Goal: Information Seeking & Learning: Learn about a topic

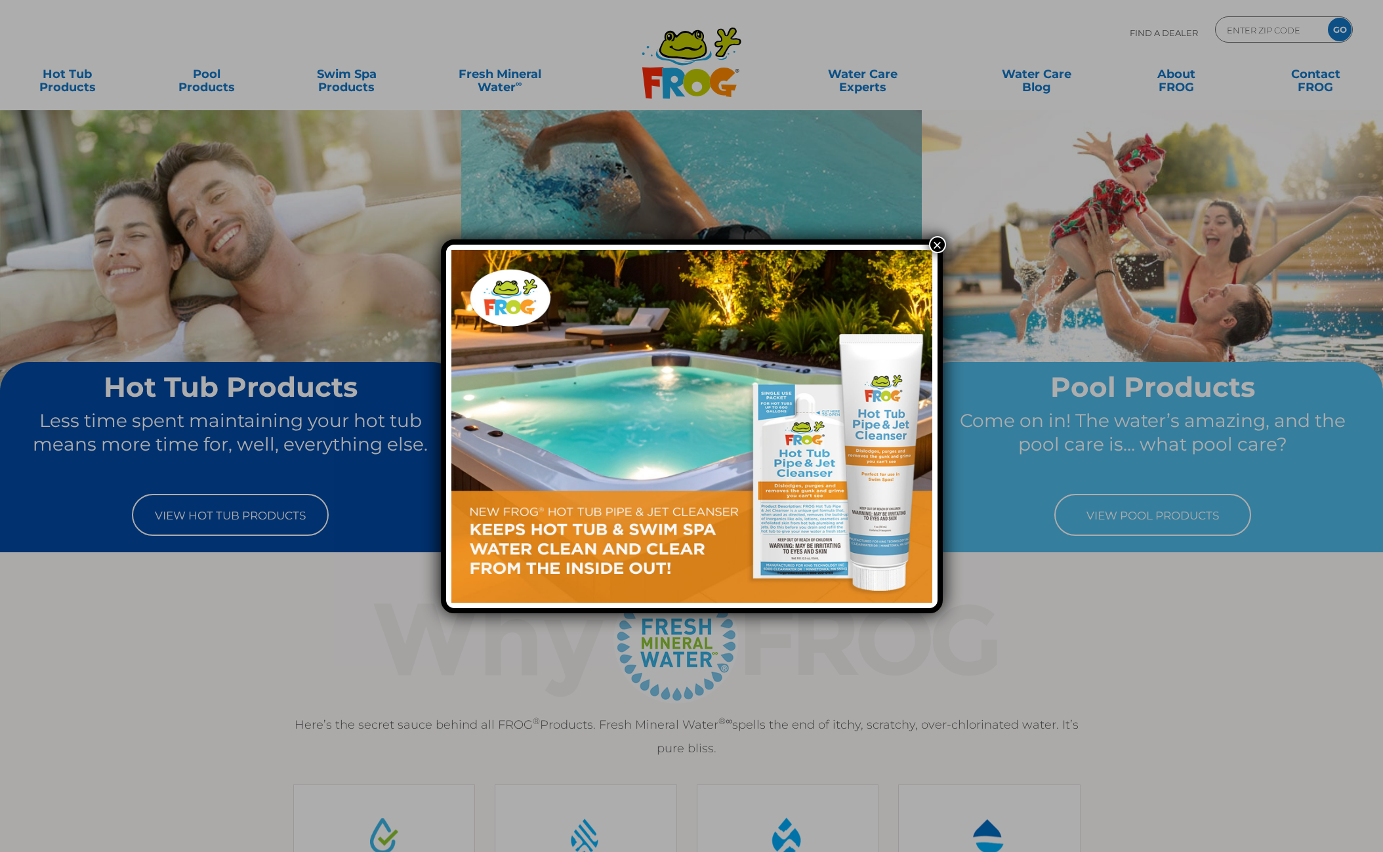
click at [942, 241] on button "×" at bounding box center [937, 244] width 17 height 17
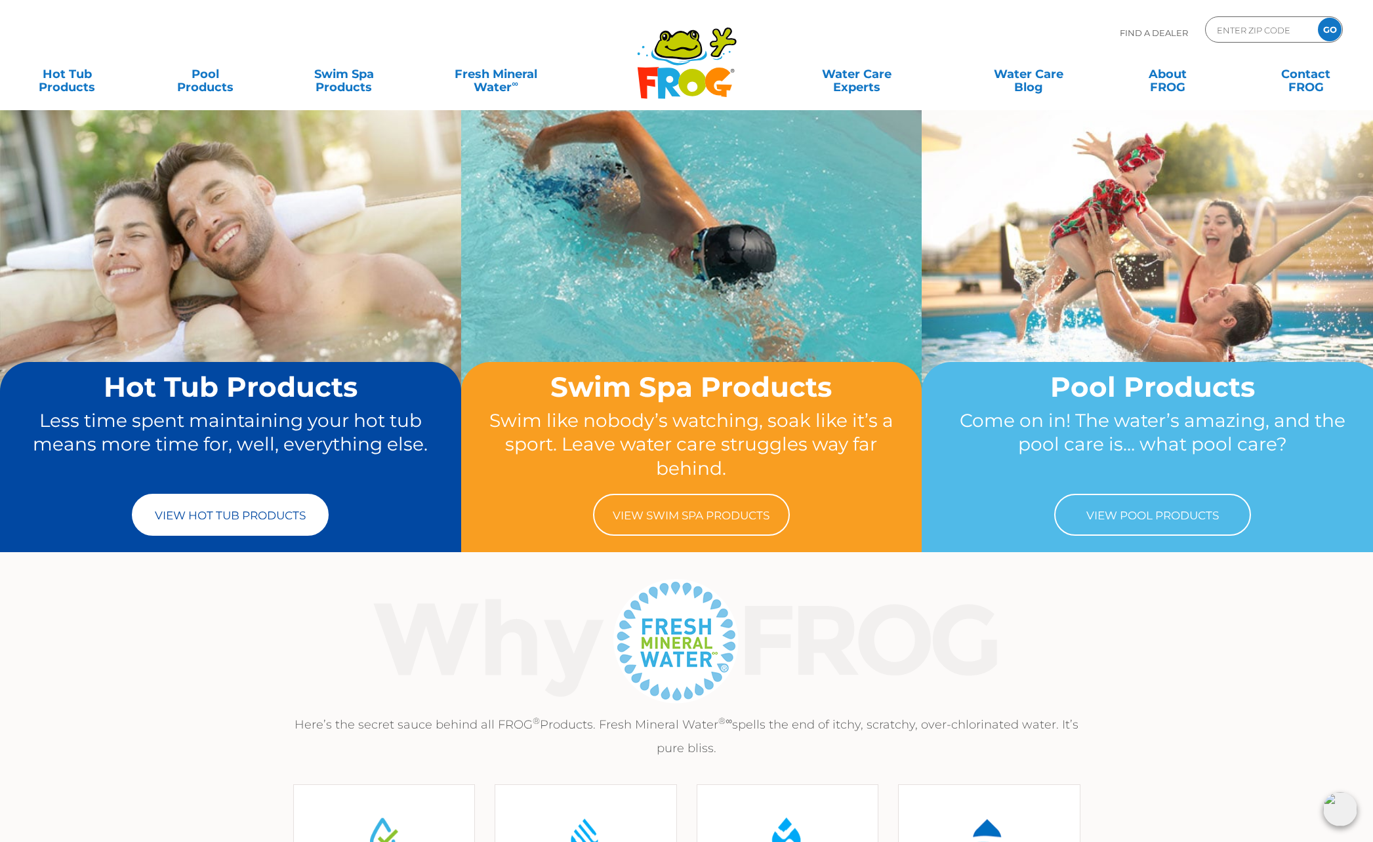
click at [220, 513] on link "View Hot Tub Products" at bounding box center [230, 515] width 197 height 42
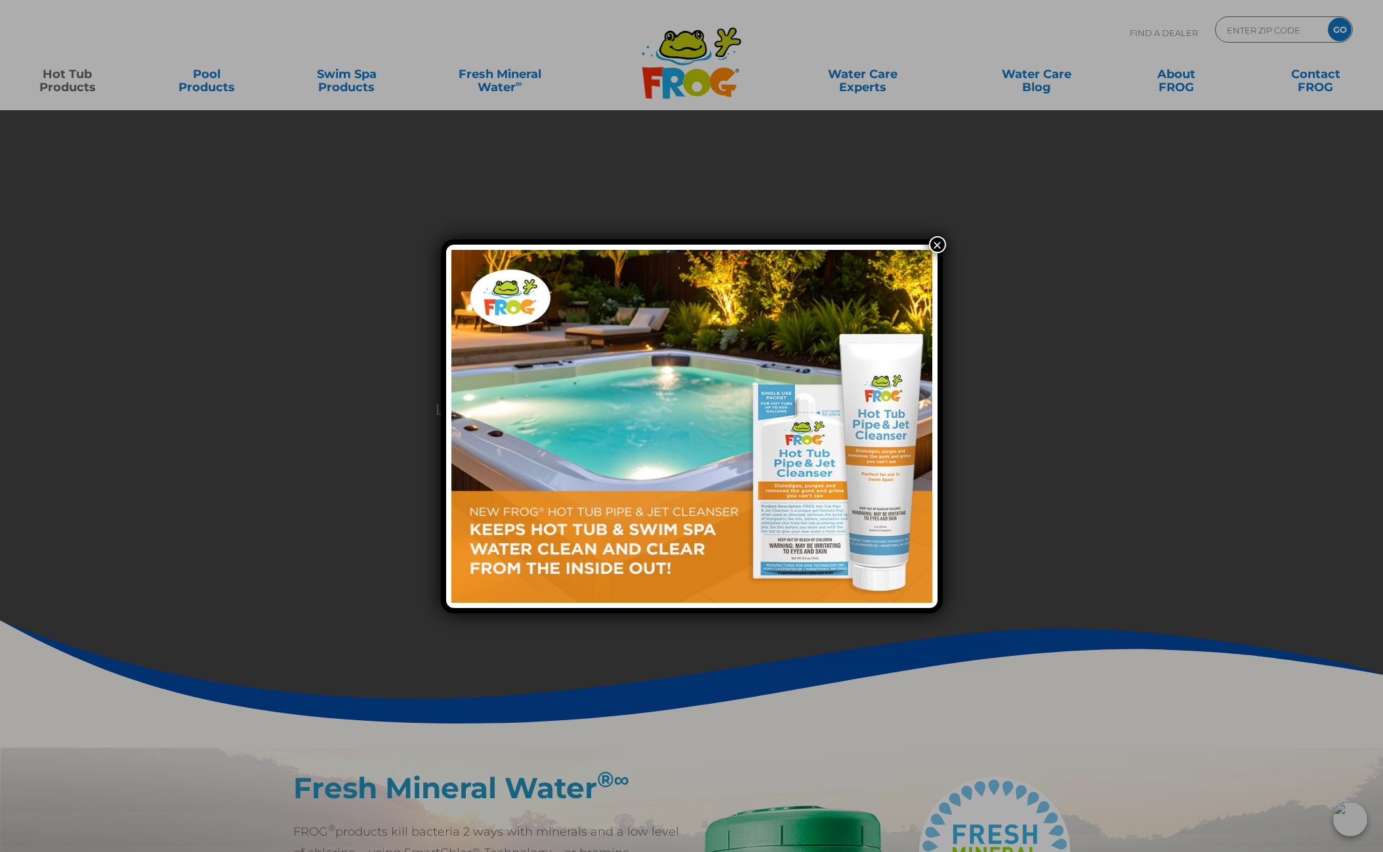
click at [942, 238] on button "×" at bounding box center [937, 244] width 17 height 17
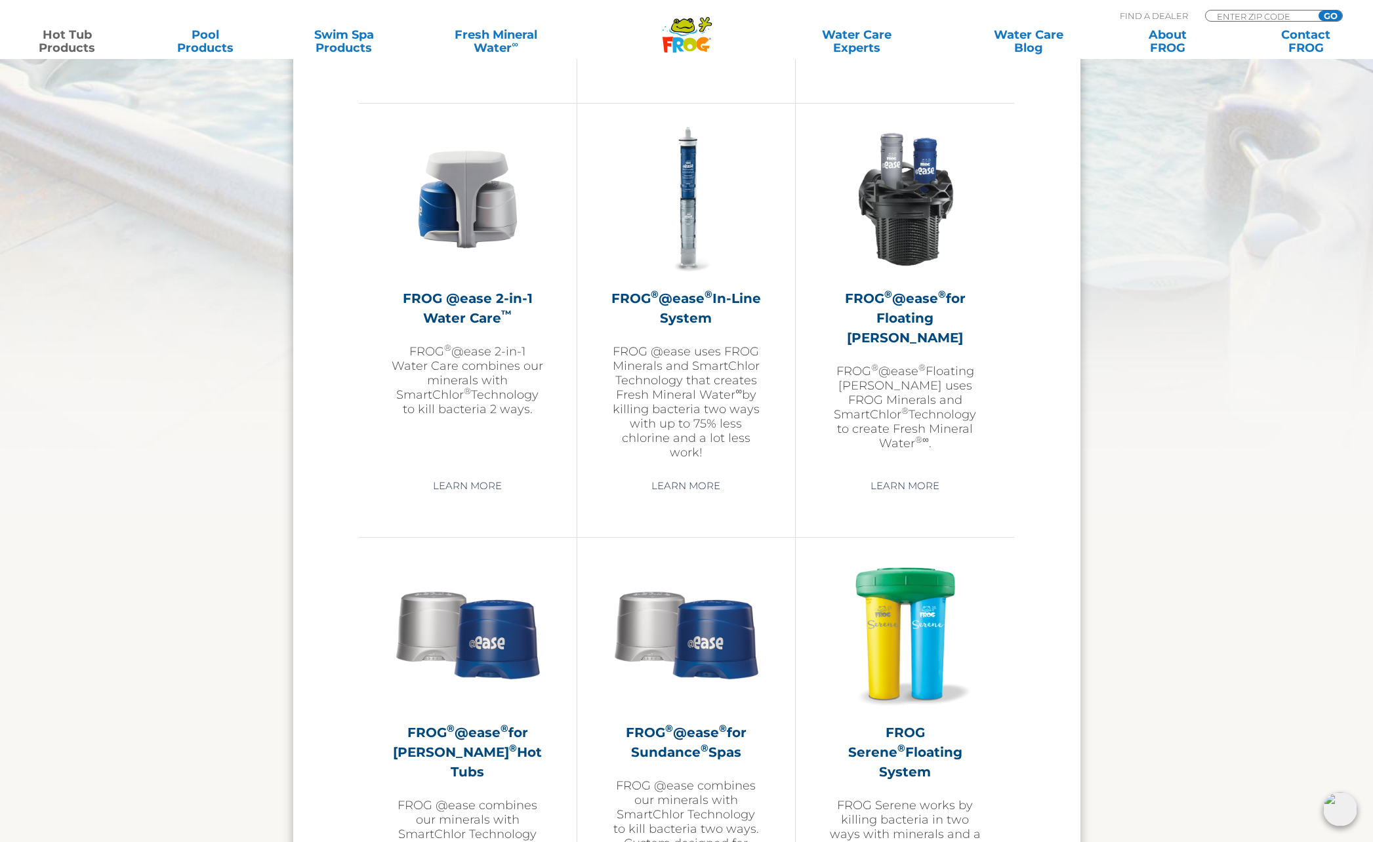
scroll to position [1903, 0]
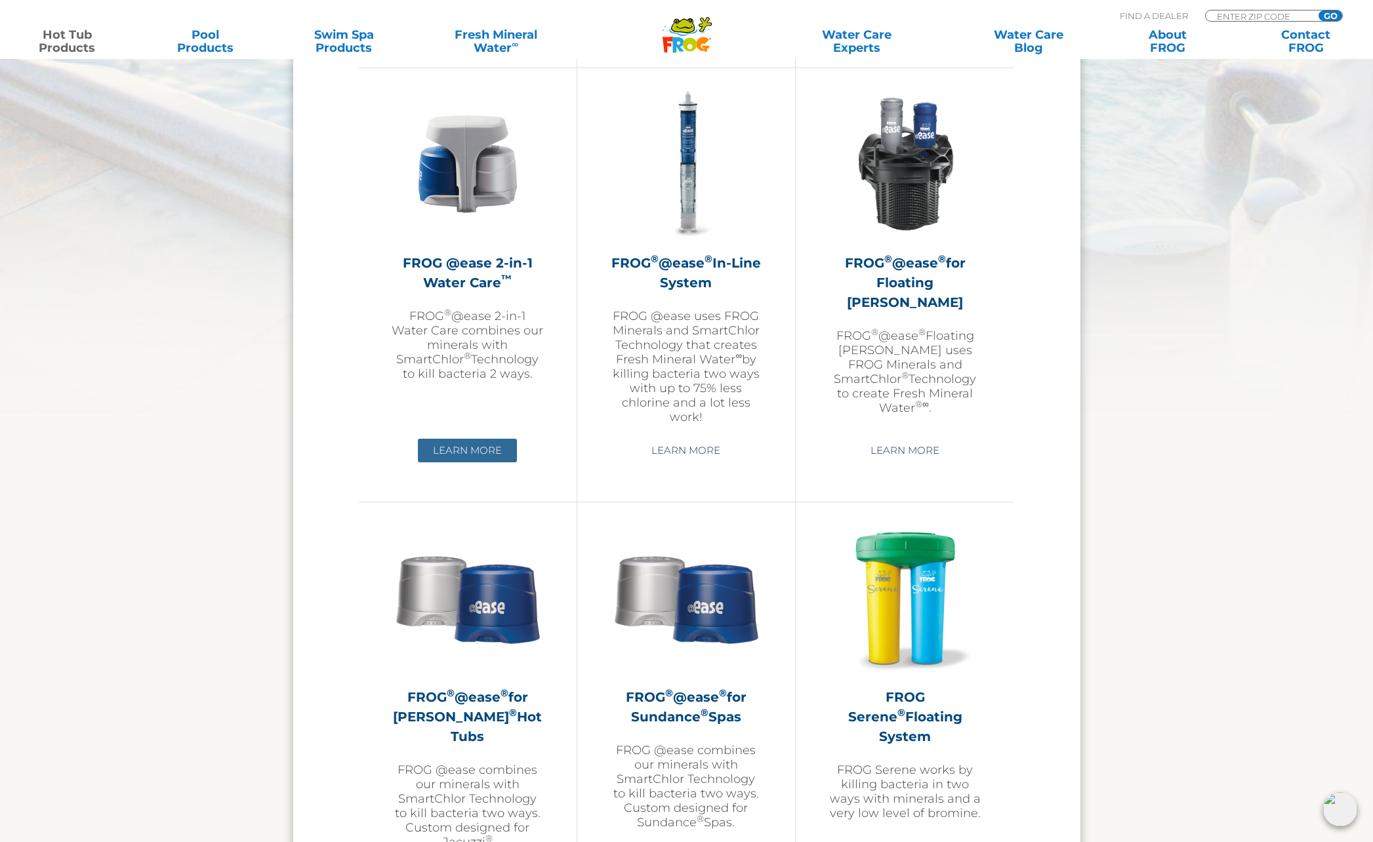
click at [479, 446] on link "Learn More" at bounding box center [467, 451] width 99 height 24
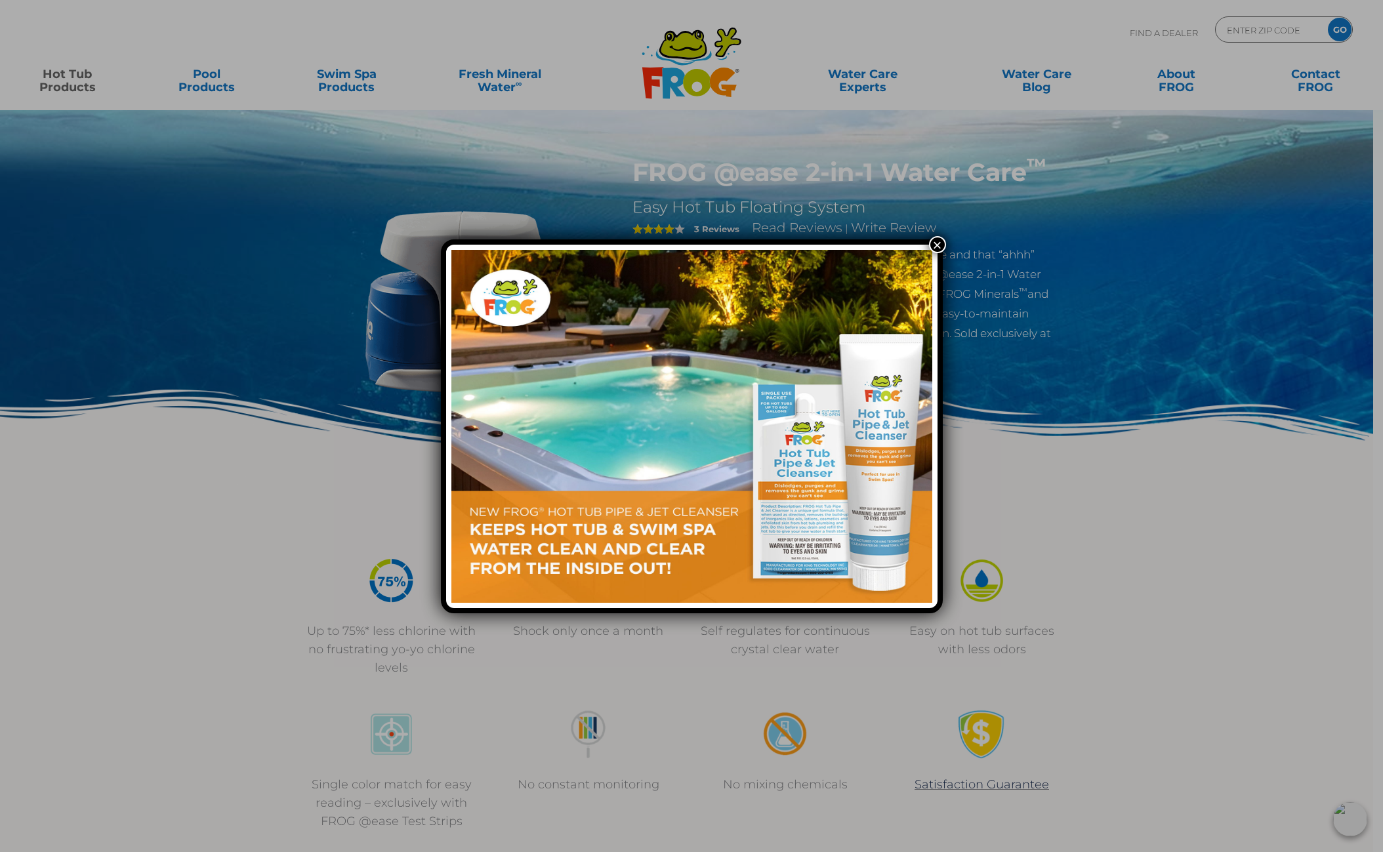
click at [938, 242] on button "×" at bounding box center [937, 244] width 17 height 17
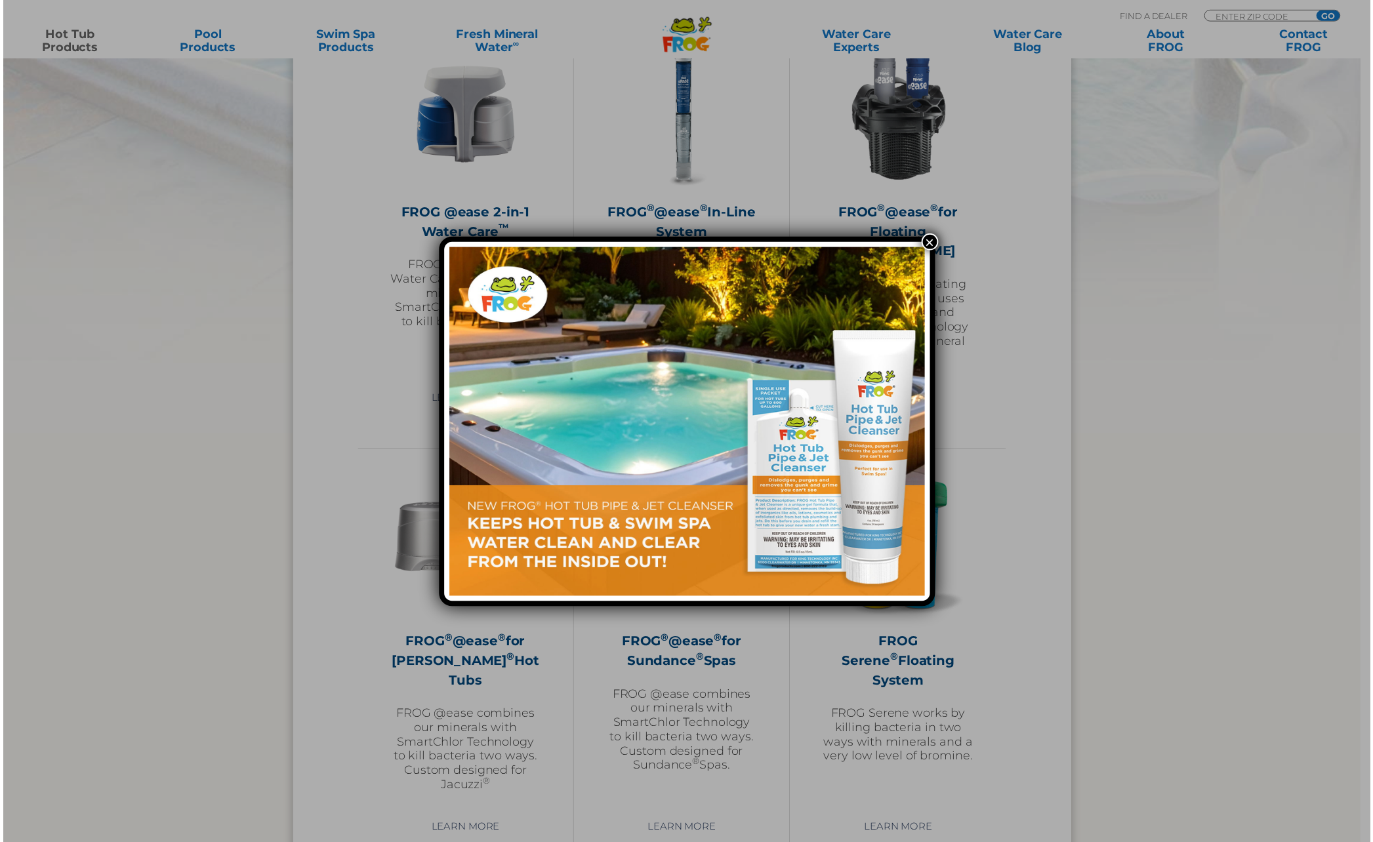
scroll to position [1903, 0]
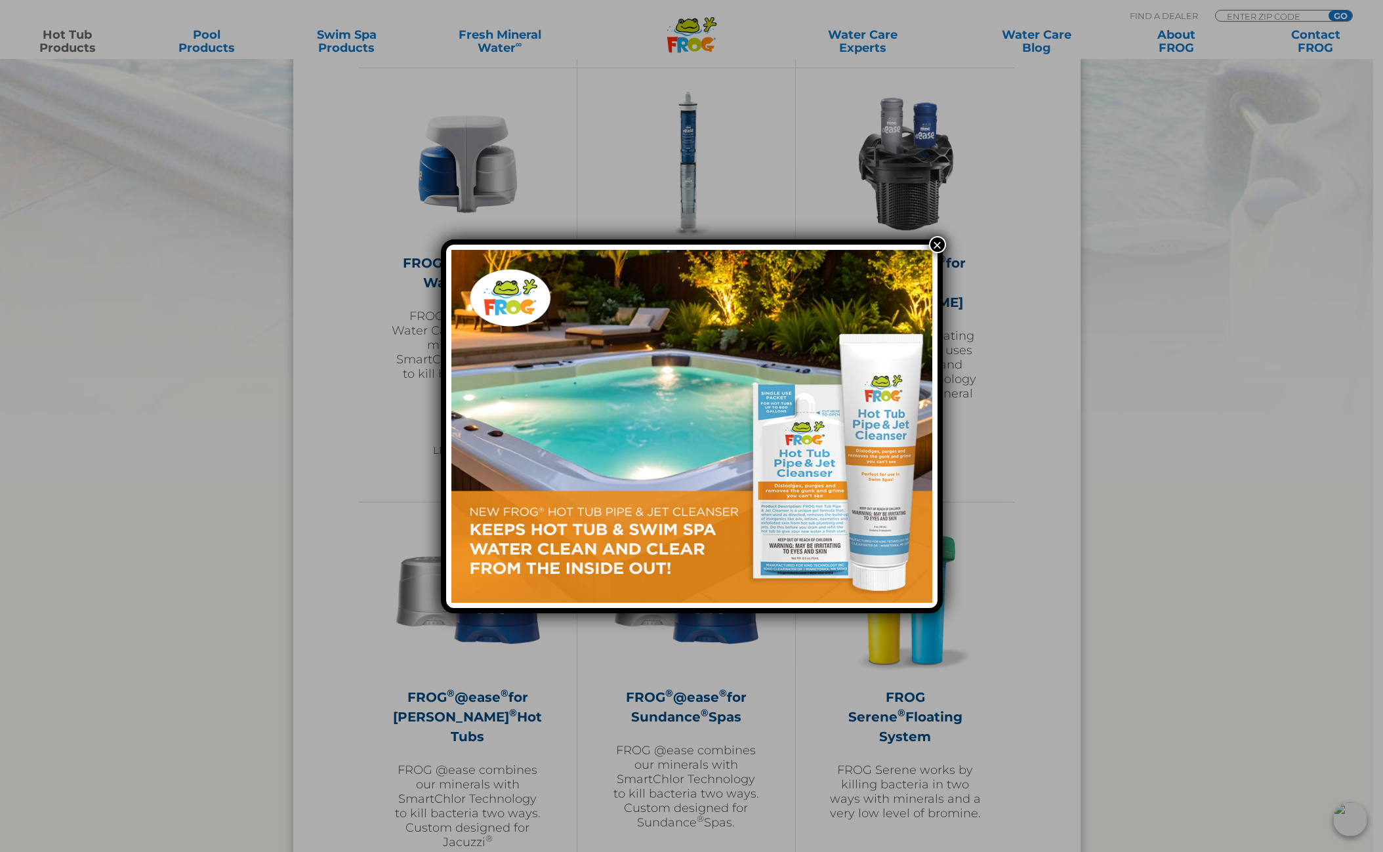
click at [940, 243] on button "×" at bounding box center [937, 244] width 17 height 17
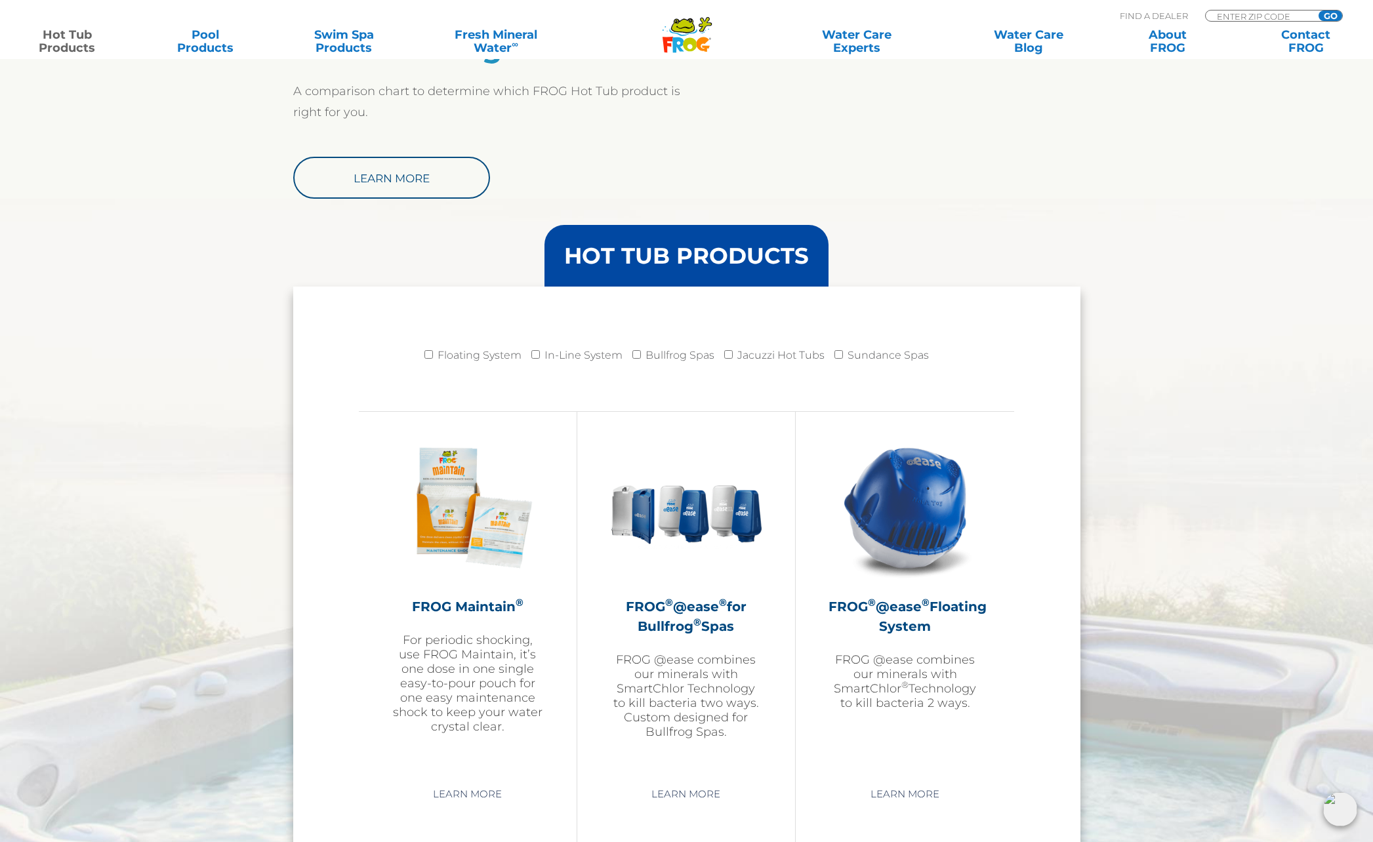
scroll to position [1115, 0]
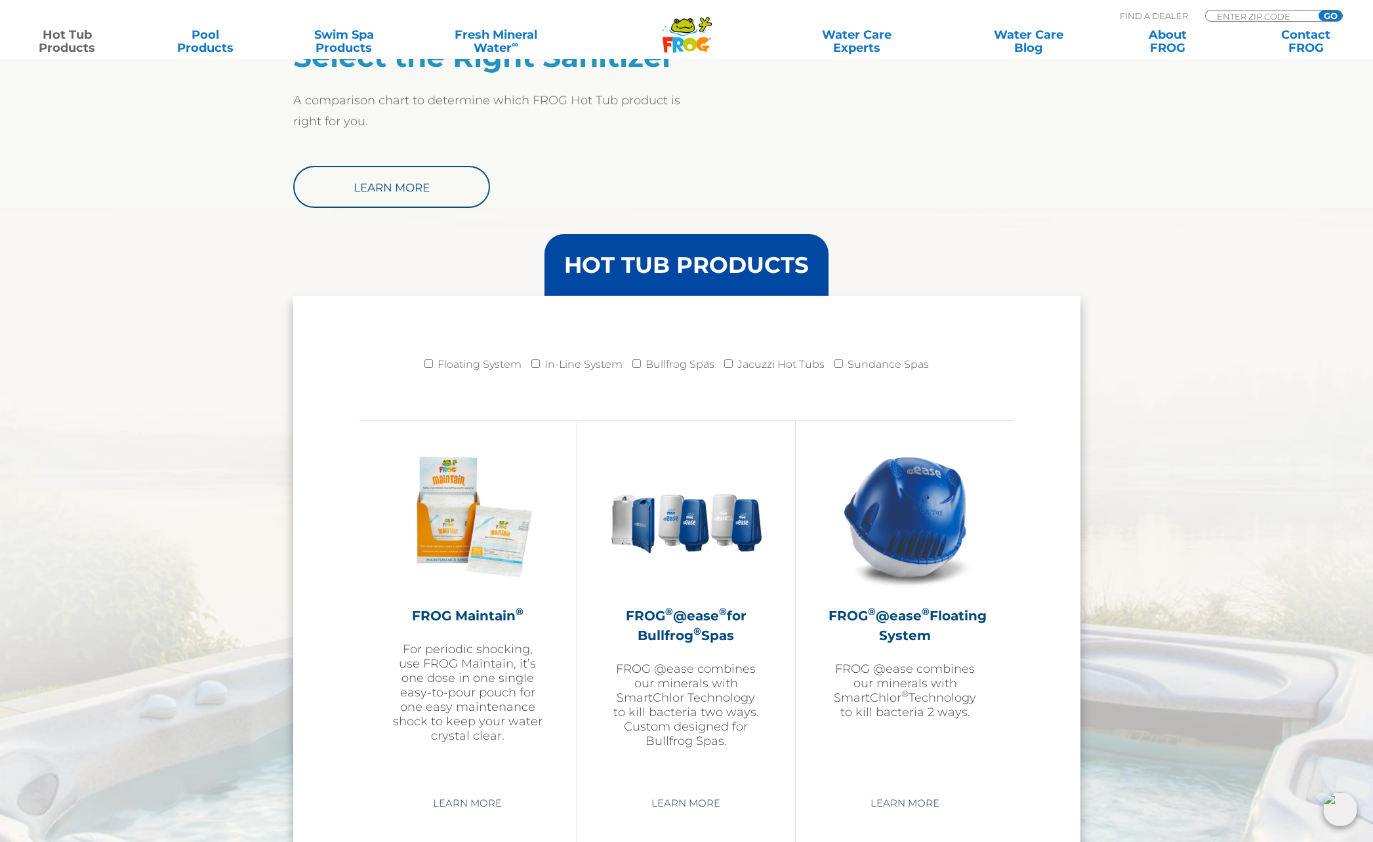
click at [379, 259] on header "HOT TUB PRODUCTS" at bounding box center [686, 265] width 787 height 62
